Goal: Task Accomplishment & Management: Use online tool/utility

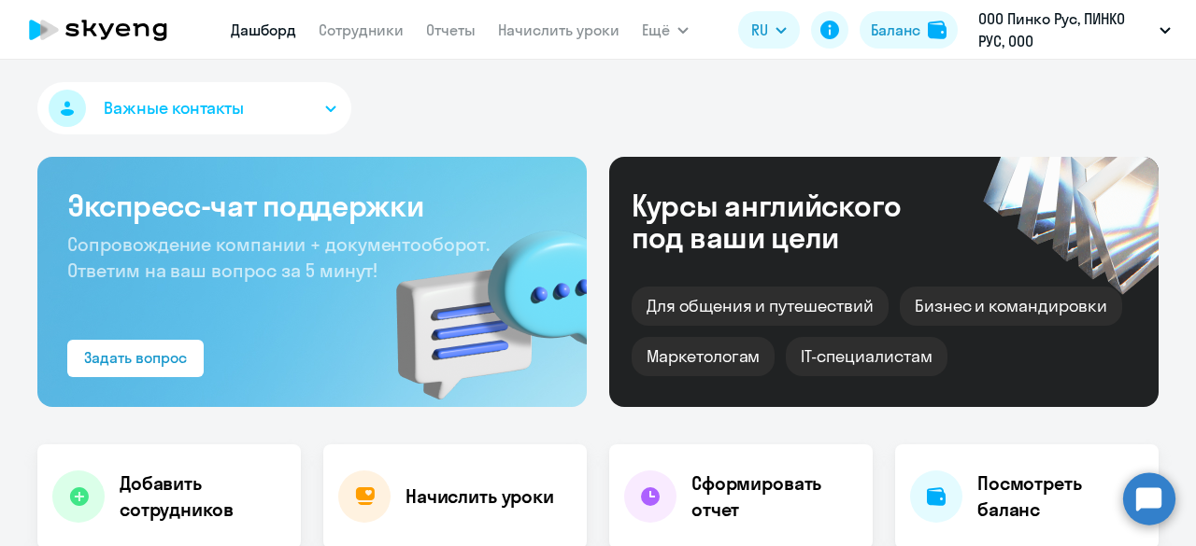
select select "30"
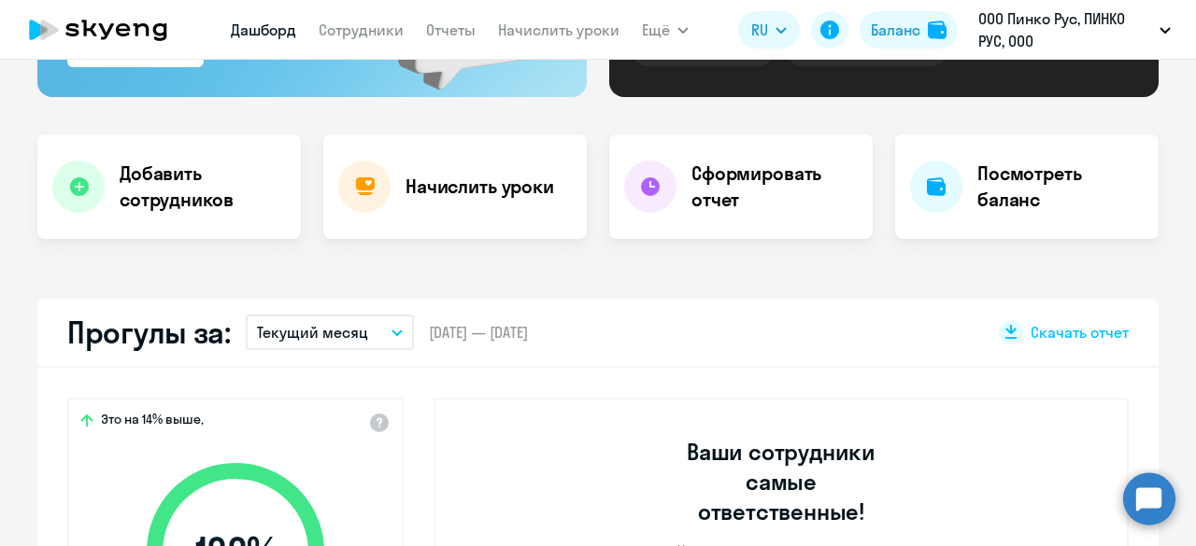
scroll to position [268, 0]
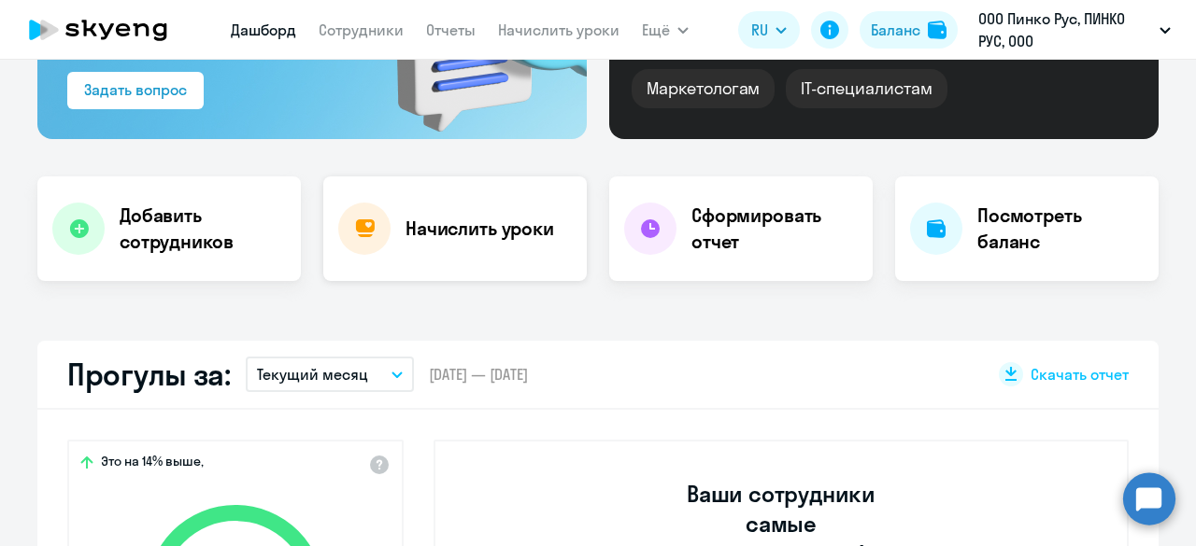
click at [432, 239] on h4 "Начислить уроки" at bounding box center [479, 229] width 149 height 26
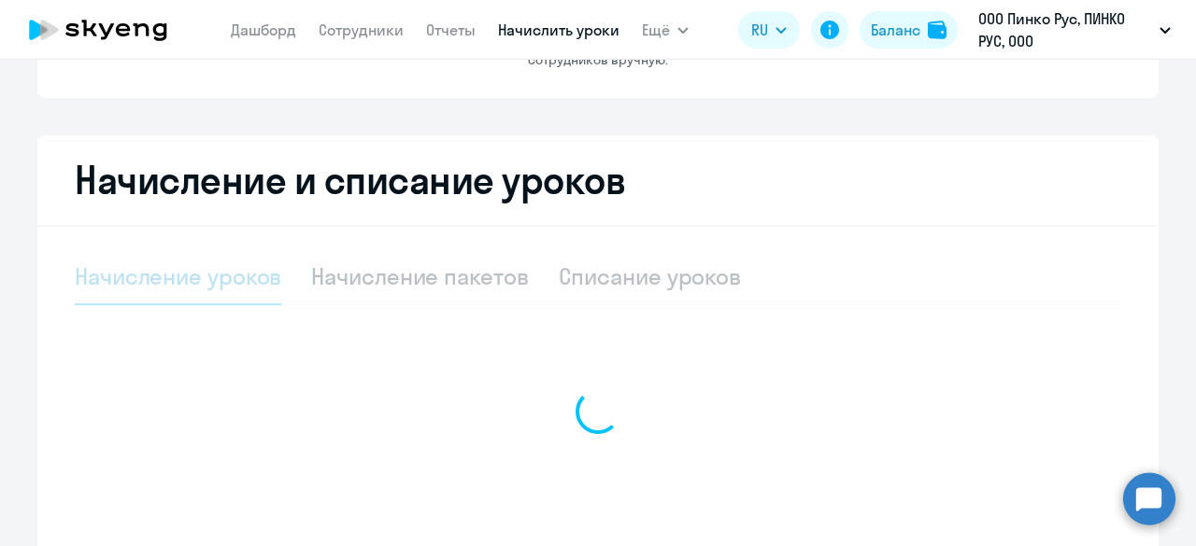
select select "10"
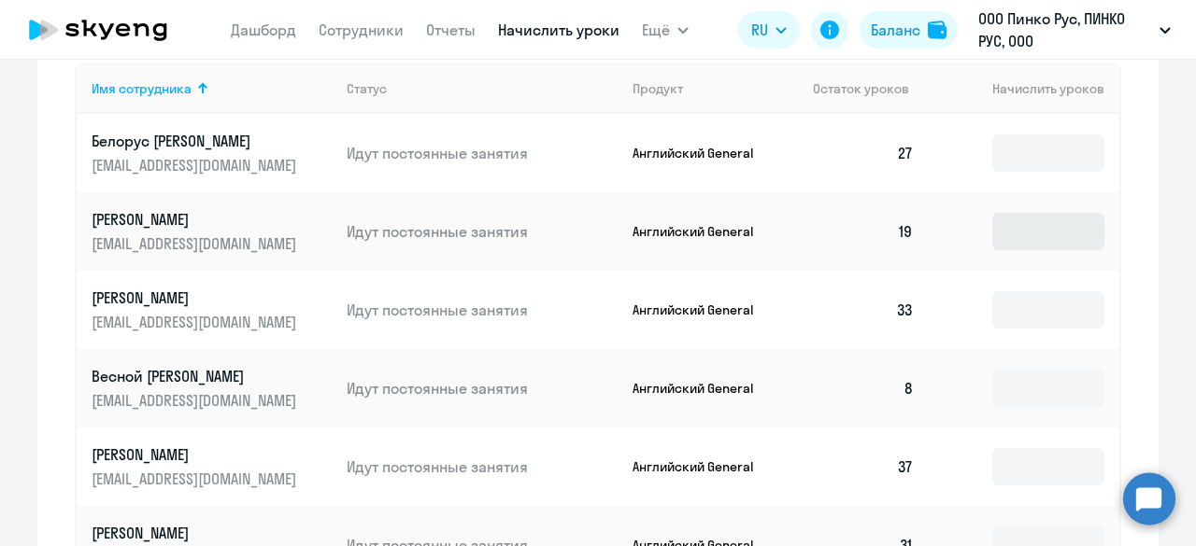
scroll to position [723, 0]
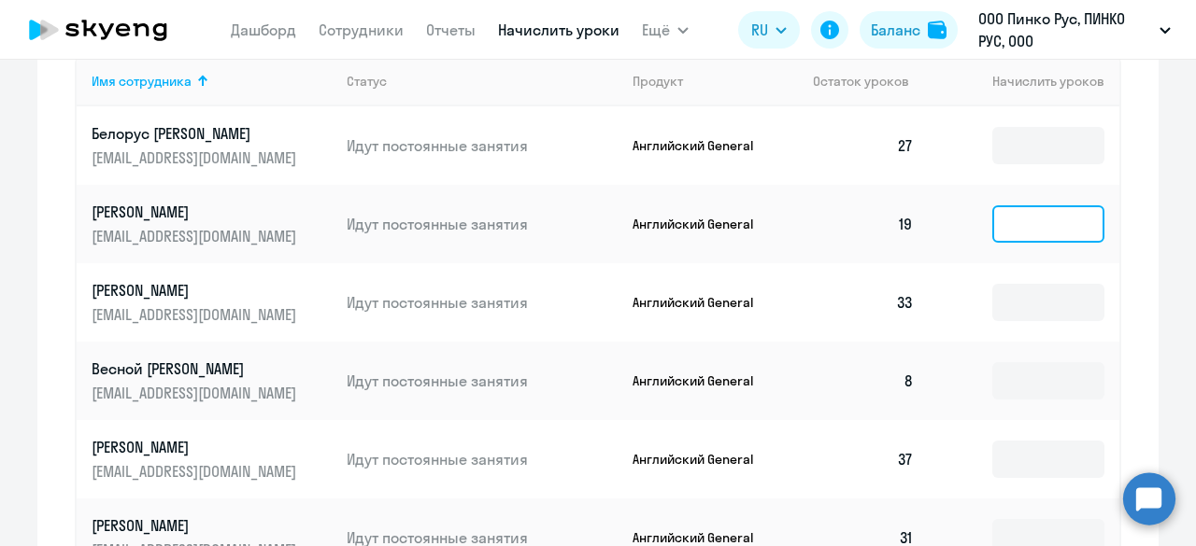
click at [996, 213] on input at bounding box center [1048, 224] width 112 height 37
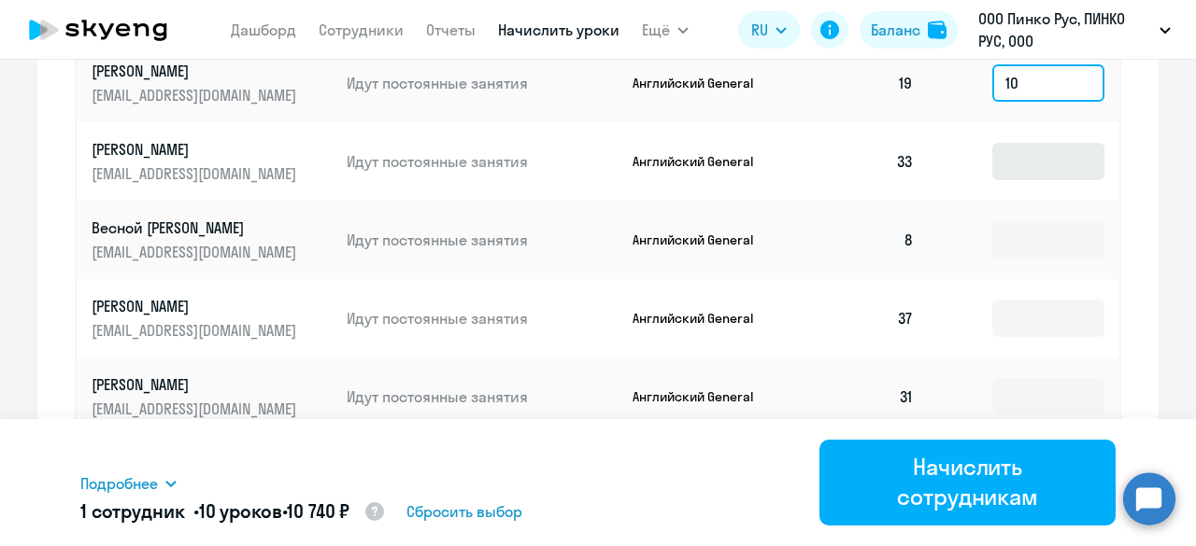
scroll to position [865, 0]
type input "10"
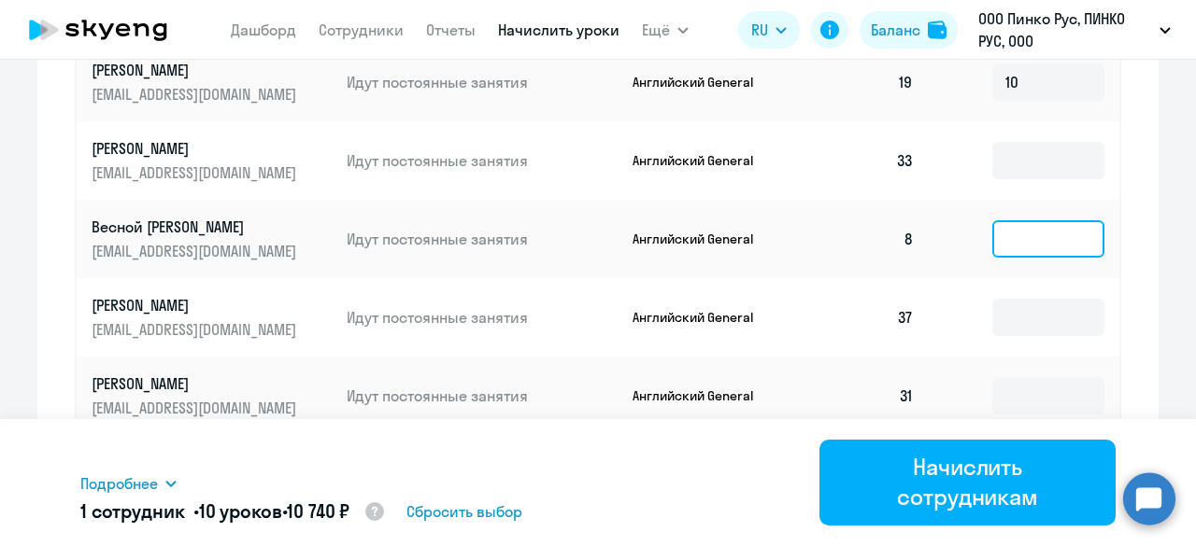
click at [1008, 238] on input at bounding box center [1048, 238] width 112 height 37
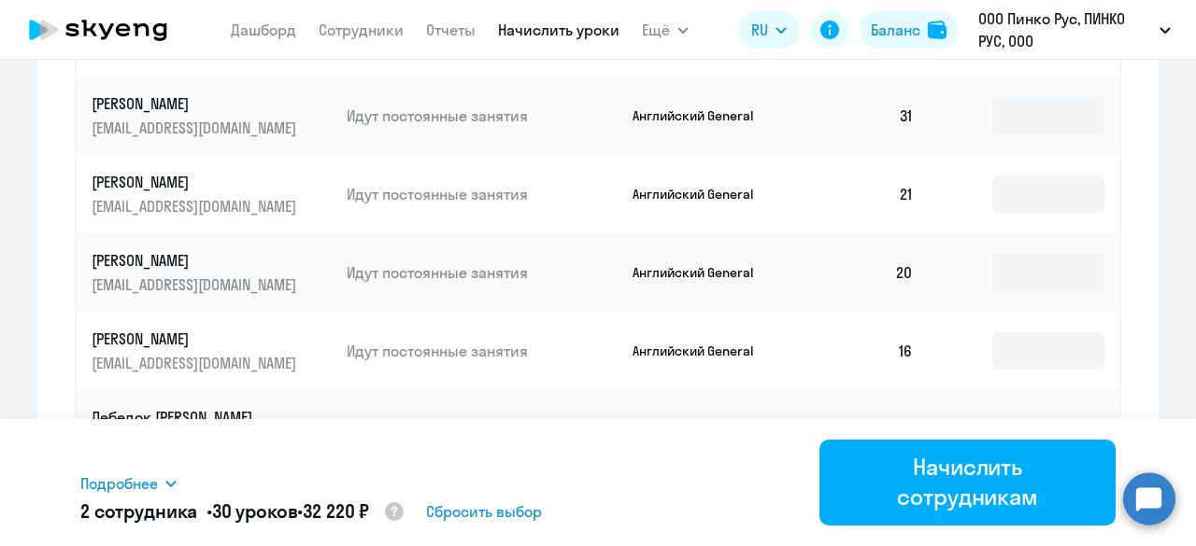
scroll to position [1224, 0]
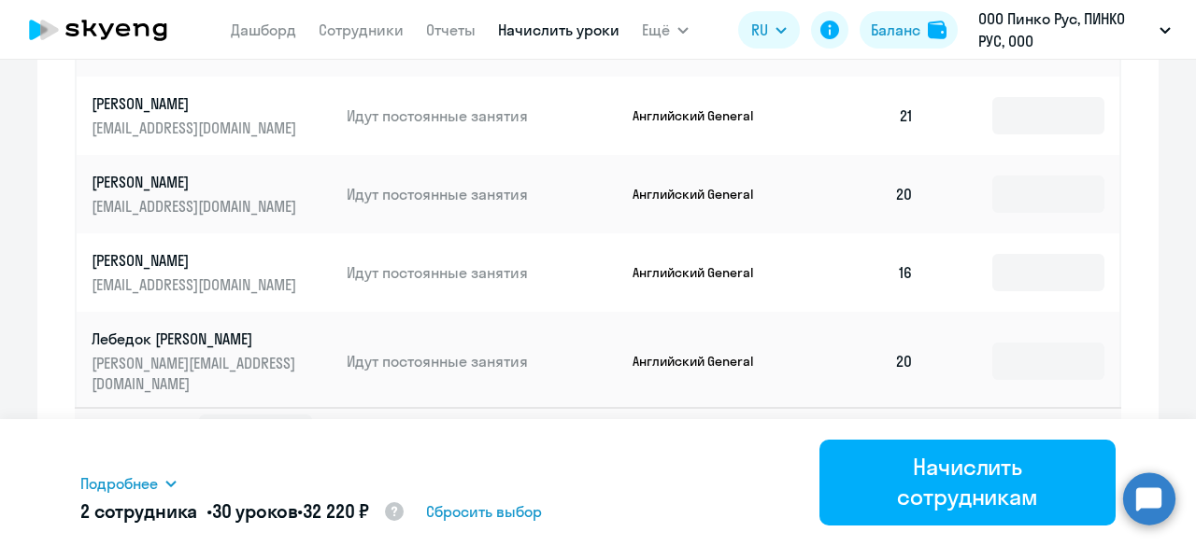
type input "20"
click at [1076, 422] on svg-icon at bounding box center [1087, 433] width 22 height 22
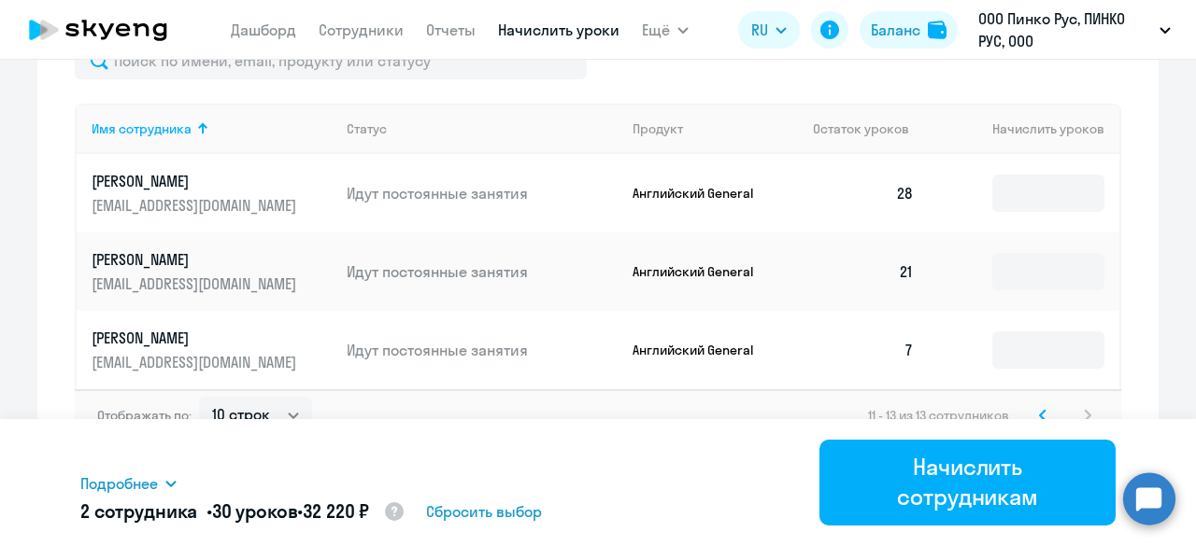
scroll to position [674, 0]
click at [993, 347] on input at bounding box center [1048, 351] width 112 height 37
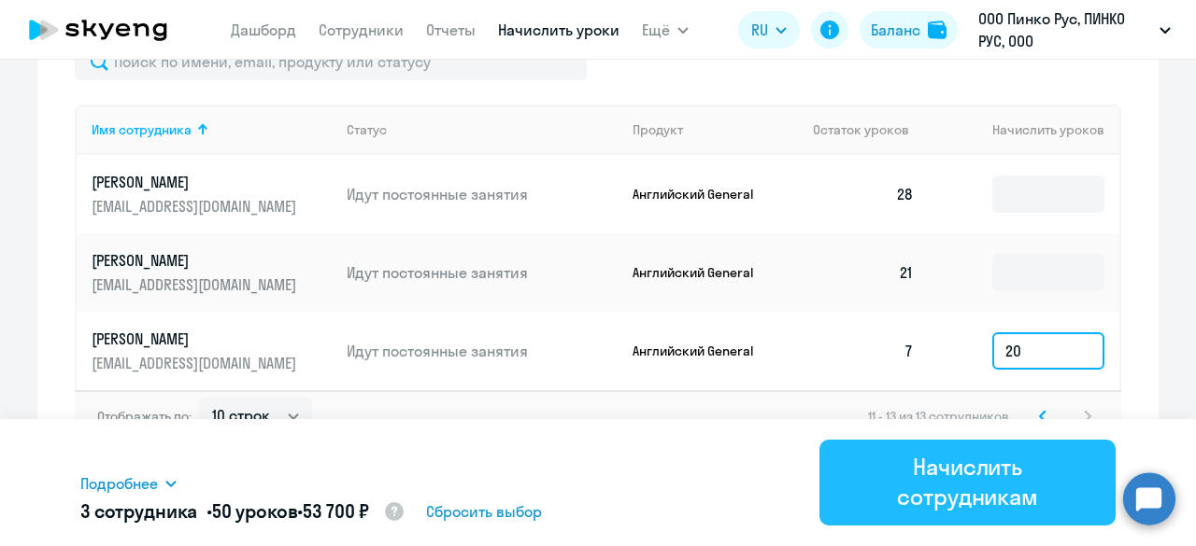
type input "20"
click at [962, 505] on div "Начислить сотрудникам" at bounding box center [967, 482] width 244 height 60
